Goal: Use online tool/utility

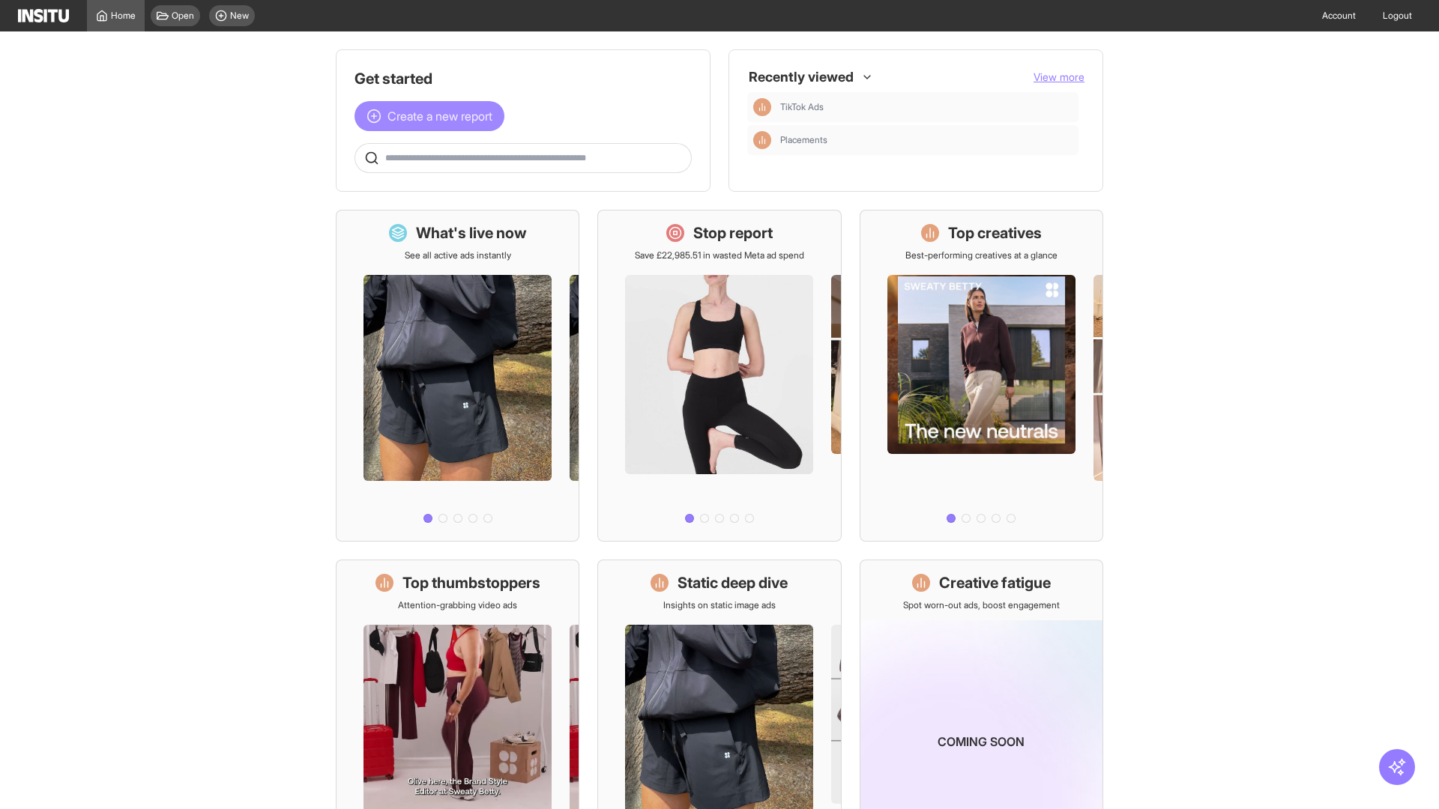
click at [433, 116] on span "Create a new report" at bounding box center [439, 116] width 105 height 18
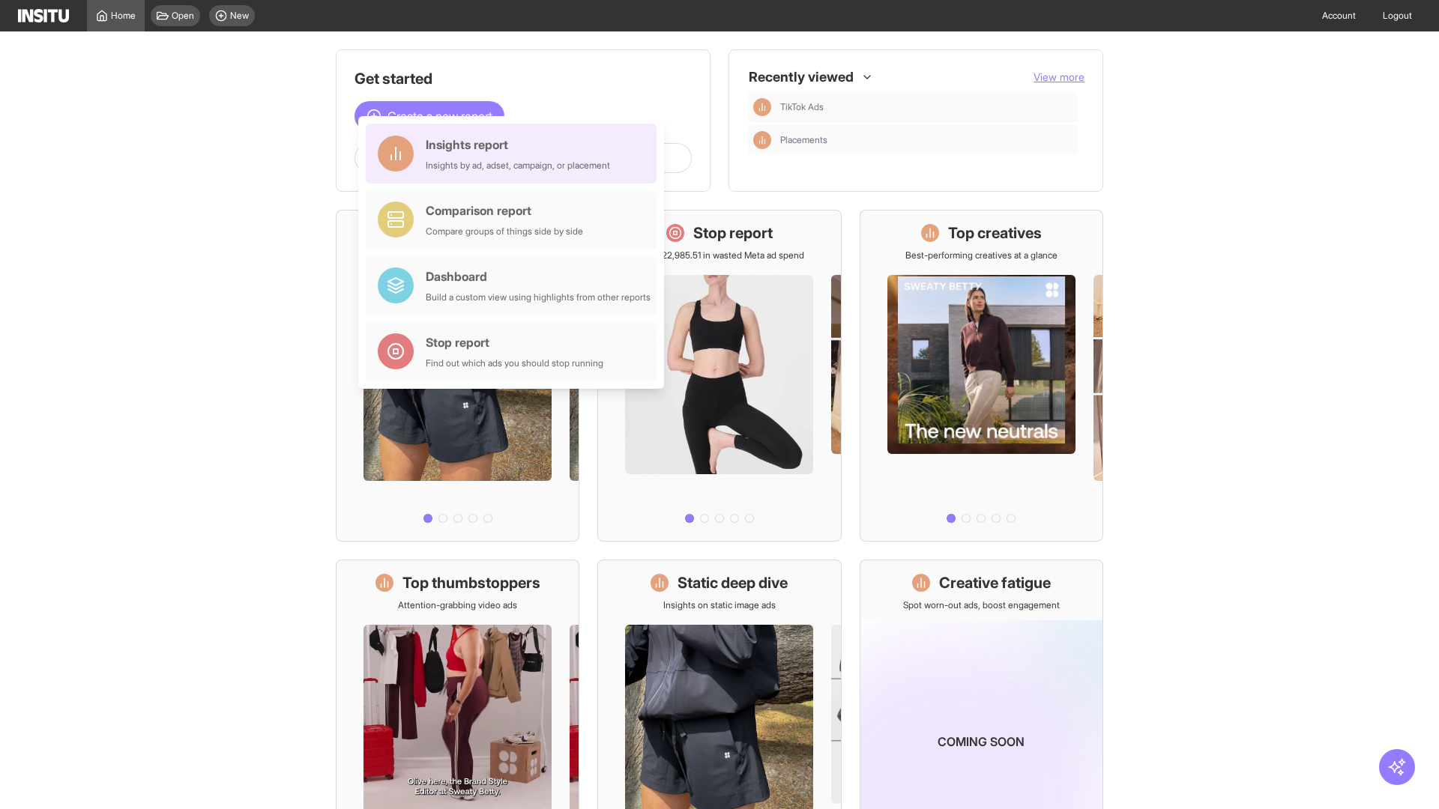
click at [515, 154] on div "Insights report Insights by ad, adset, campaign, or placement" at bounding box center [518, 154] width 184 height 36
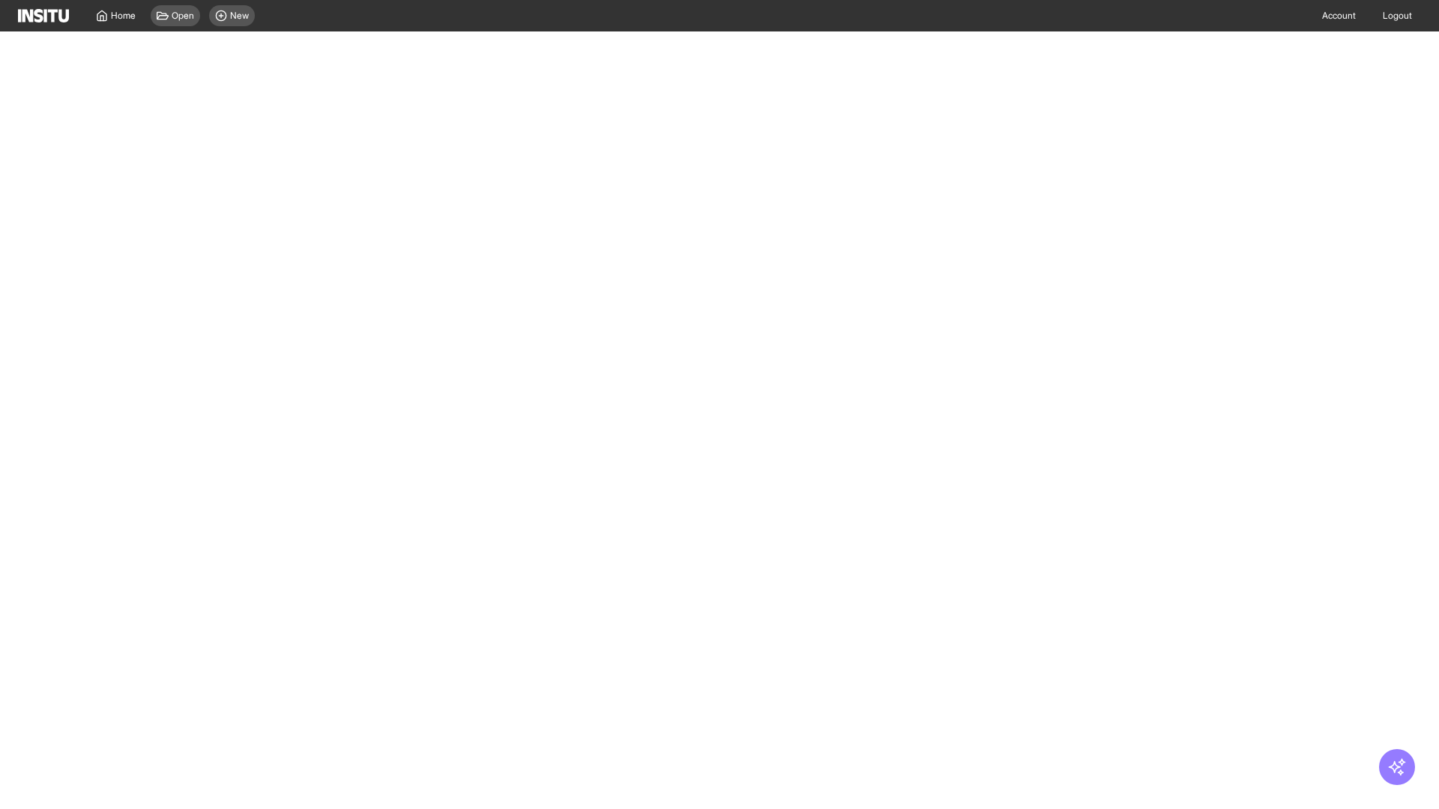
select select "**"
